Goal: Transaction & Acquisition: Purchase product/service

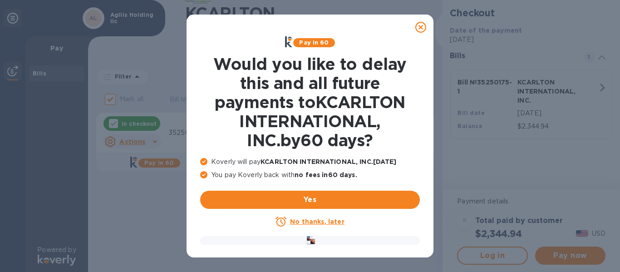
click at [318, 222] on u "No thanks, later" at bounding box center [317, 221] width 54 height 7
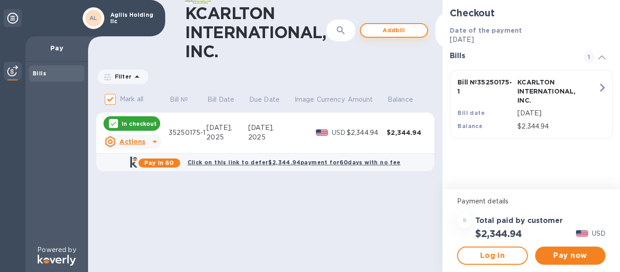
click at [411, 29] on span "Add bill" at bounding box center [394, 30] width 52 height 11
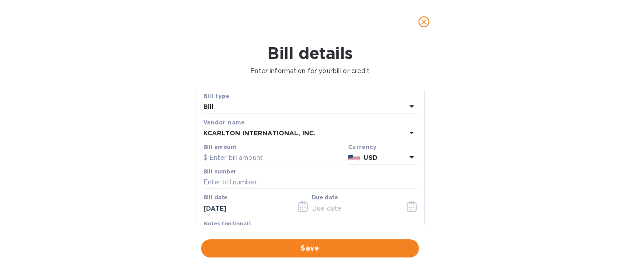
scroll to position [45, 0]
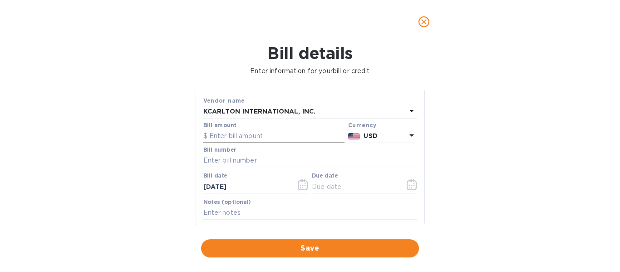
click at [219, 136] on input "text" at bounding box center [273, 136] width 141 height 14
paste input "2,535.80"
type input "2,535.80"
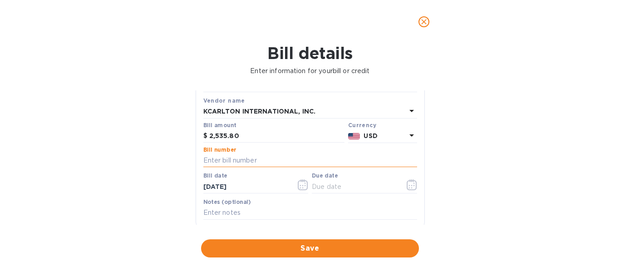
click at [223, 155] on input "text" at bounding box center [310, 161] width 214 height 14
paste input "35250199-1"
type input "35250199-1"
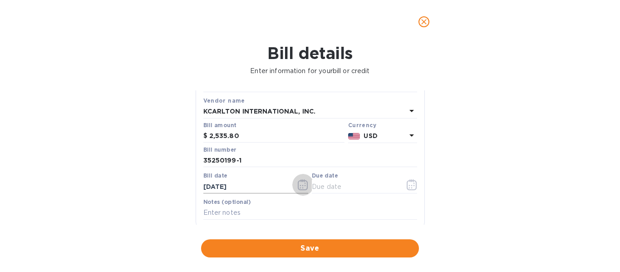
click at [298, 184] on icon "button" at bounding box center [303, 184] width 10 height 11
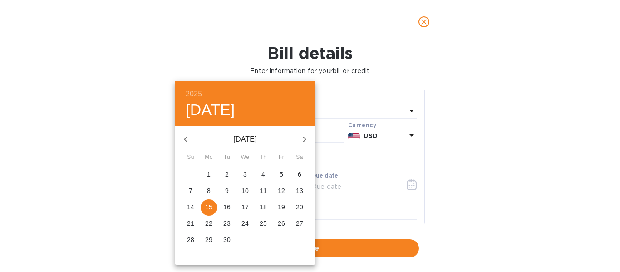
click at [184, 141] on icon "button" at bounding box center [185, 139] width 11 height 11
click at [263, 239] on p "31" at bounding box center [262, 239] width 7 height 9
type input "[DATE]"
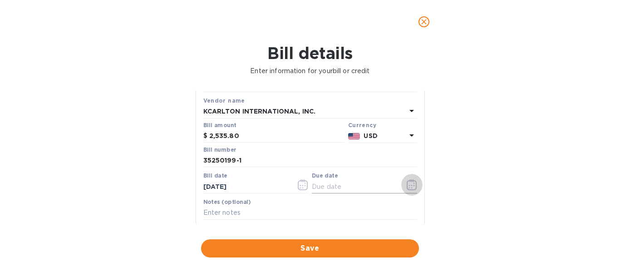
click at [406, 186] on icon "button" at bounding box center [411, 184] width 10 height 11
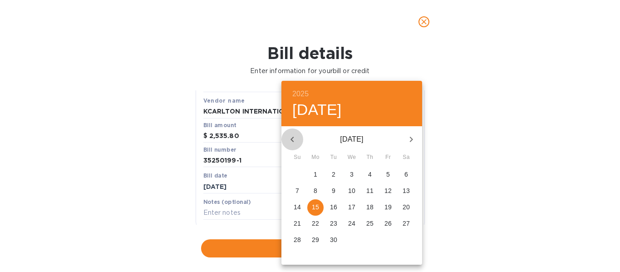
click at [287, 142] on icon "button" at bounding box center [292, 139] width 11 height 11
click at [292, 140] on icon "button" at bounding box center [291, 139] width 3 height 5
click at [369, 240] on p "31" at bounding box center [369, 239] width 7 height 9
type input "[DATE]"
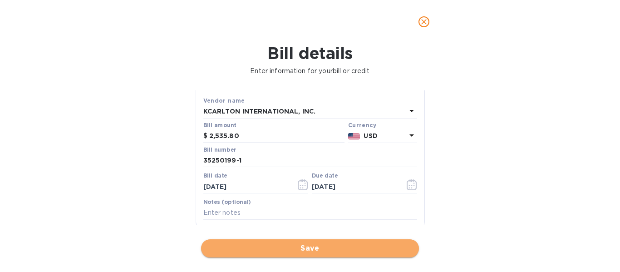
click at [329, 248] on span "Save" at bounding box center [309, 248] width 203 height 11
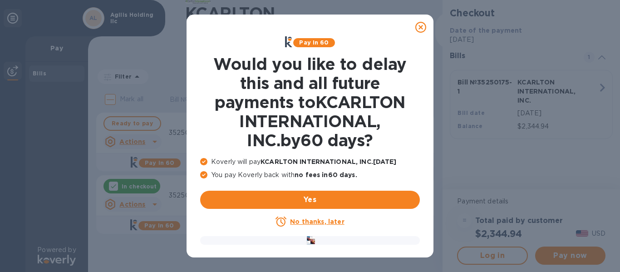
click at [318, 226] on div "No thanks, later" at bounding box center [310, 221] width 220 height 11
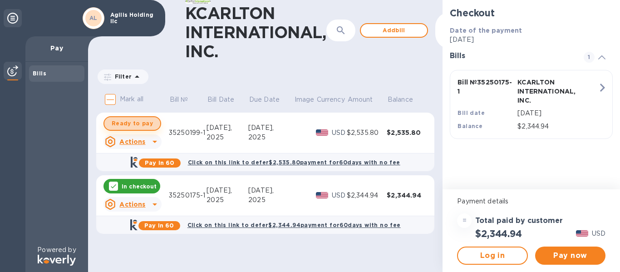
click at [145, 119] on span "Ready to pay" at bounding box center [132, 123] width 41 height 11
checkbox input "true"
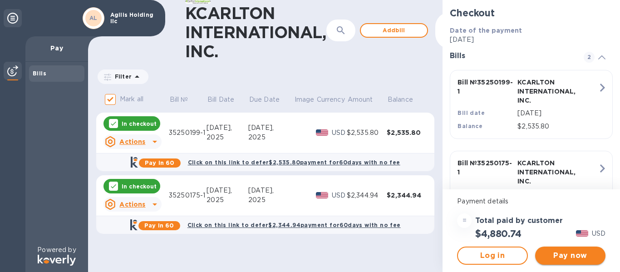
click at [573, 255] on span "Pay now" at bounding box center [570, 255] width 56 height 11
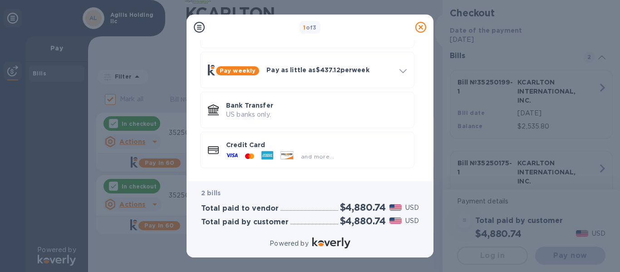
scroll to position [75, 0]
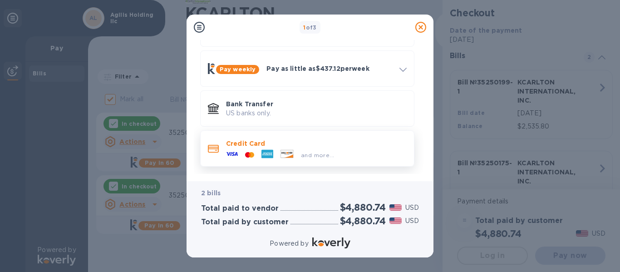
click at [260, 148] on div at bounding box center [267, 155] width 19 height 14
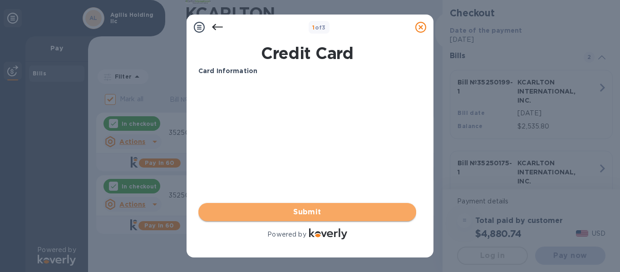
click at [303, 216] on span "Submit" at bounding box center [307, 211] width 203 height 11
click at [298, 210] on span "Submit" at bounding box center [307, 211] width 203 height 11
click at [312, 209] on span "Submit" at bounding box center [307, 211] width 203 height 11
click at [285, 207] on span "Submit" at bounding box center [307, 211] width 203 height 11
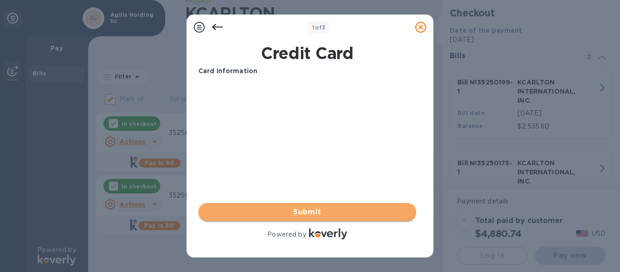
click at [313, 209] on span "Submit" at bounding box center [307, 211] width 203 height 11
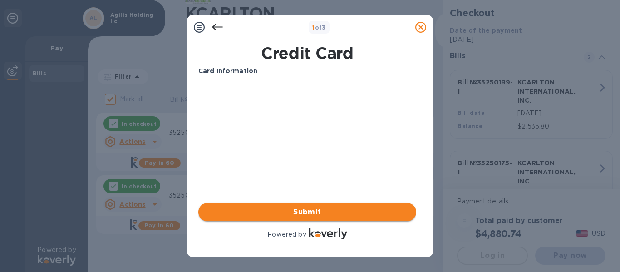
click at [313, 209] on span "Submit" at bounding box center [307, 211] width 203 height 11
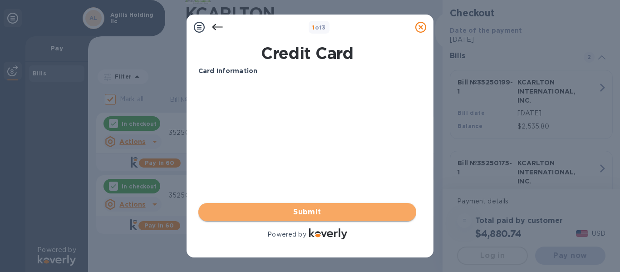
click at [313, 209] on span "Submit" at bounding box center [307, 211] width 203 height 11
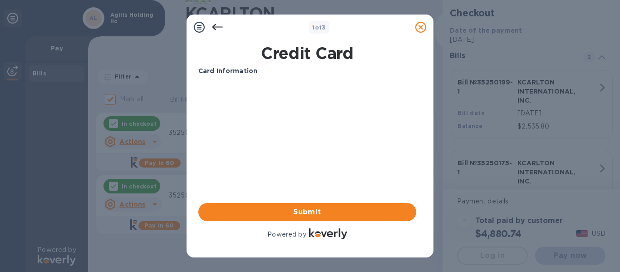
click at [223, 31] on div at bounding box center [217, 27] width 18 height 18
click at [215, 24] on icon at bounding box center [217, 27] width 11 height 11
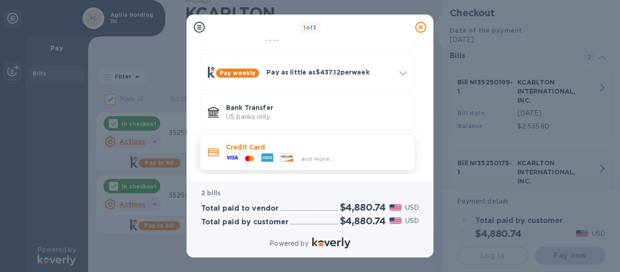
scroll to position [75, 0]
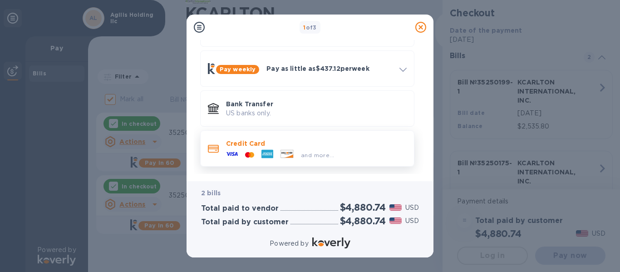
click at [237, 139] on p "Credit Card" at bounding box center [316, 143] width 181 height 9
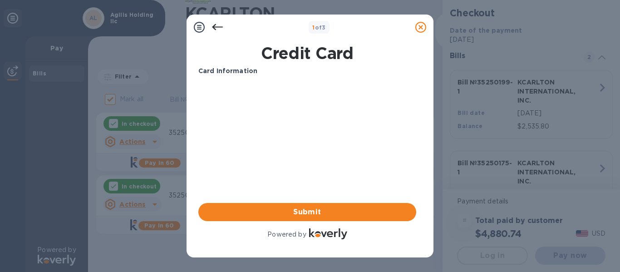
scroll to position [0, 0]
click at [296, 213] on span "Submit" at bounding box center [307, 211] width 203 height 11
click at [356, 215] on span "Submit" at bounding box center [307, 211] width 203 height 11
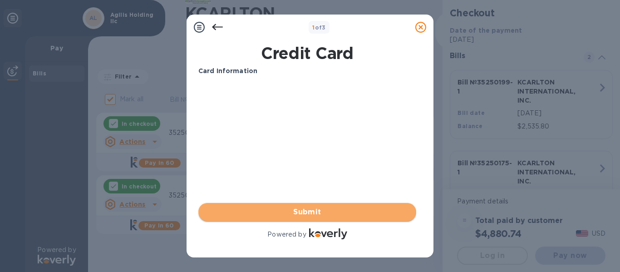
click at [331, 215] on span "Submit" at bounding box center [307, 211] width 203 height 11
click at [292, 208] on span "Submit" at bounding box center [307, 211] width 203 height 11
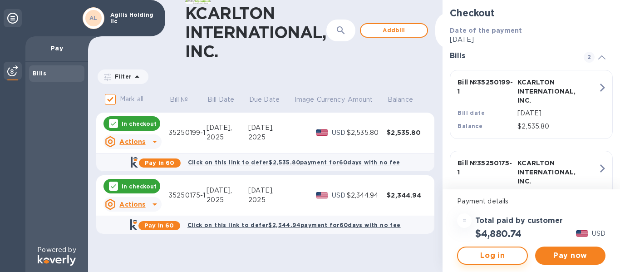
click at [498, 259] on span "Log in" at bounding box center [492, 255] width 54 height 11
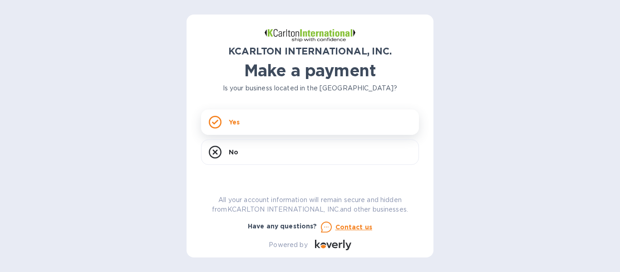
click at [238, 122] on p "Yes" at bounding box center [234, 121] width 11 height 9
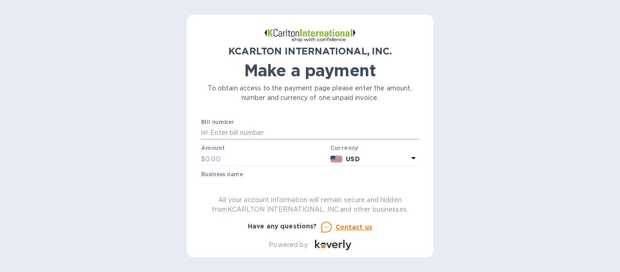
click at [211, 132] on input "text" at bounding box center [313, 133] width 210 height 14
paste input "35250175-1"
type input "35250175-1"
paste input "2,344.94"
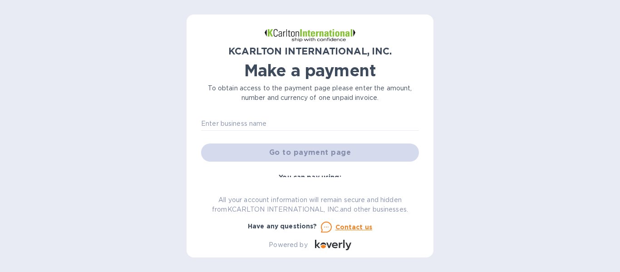
scroll to position [45, 0]
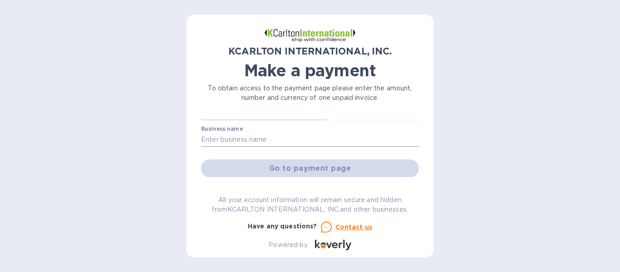
type input "2,344.94"
click at [246, 137] on input "text" at bounding box center [310, 140] width 218 height 14
type input "Agilis Holding llc"
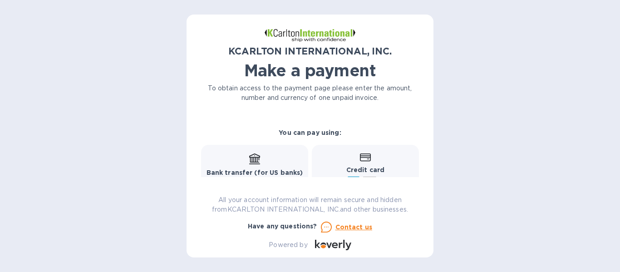
scroll to position [91, 0]
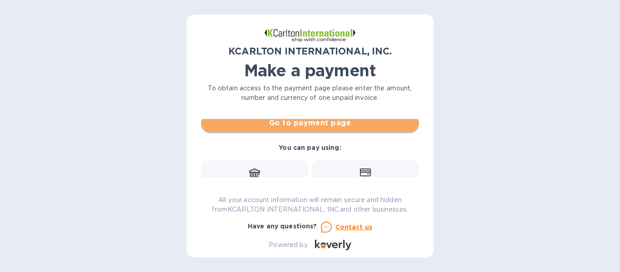
click at [314, 127] on span "Go to payment page" at bounding box center [309, 122] width 203 height 11
